Goal: Task Accomplishment & Management: Use online tool/utility

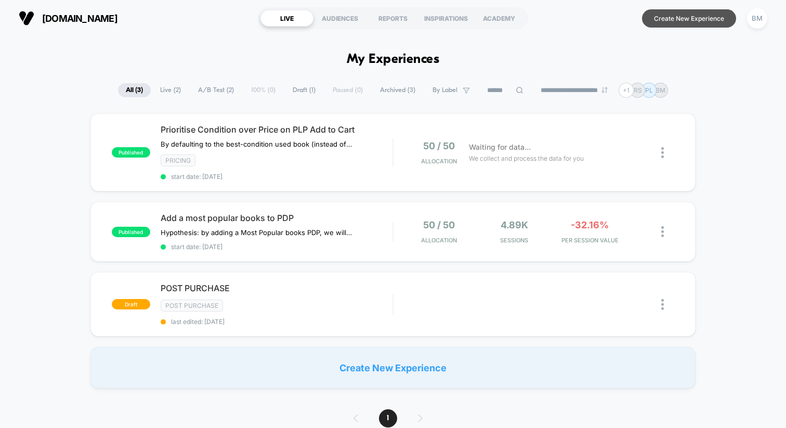
click at [659, 15] on button "Create New Experience" at bounding box center [689, 18] width 94 height 18
